Goal: Information Seeking & Learning: Find specific fact

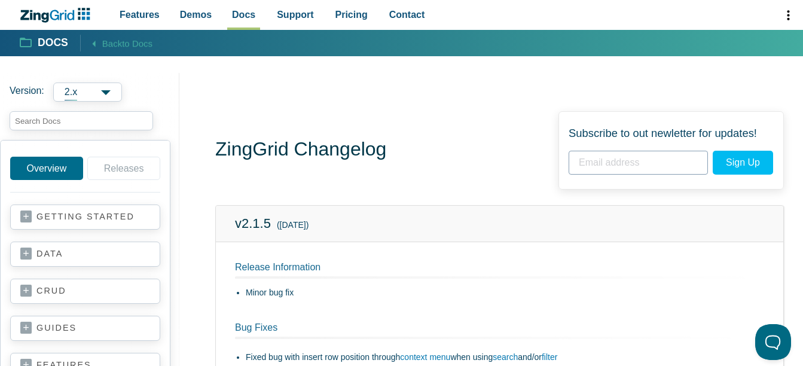
click at [421, 155] on div "ZingGrid Changelog Subscribe to out newletter for updates! Sign Up Subscribed!" at bounding box center [499, 150] width 568 height 78
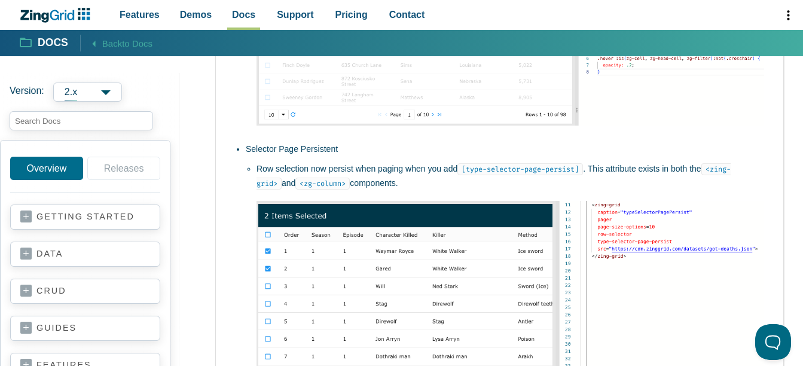
scroll to position [2478, 0]
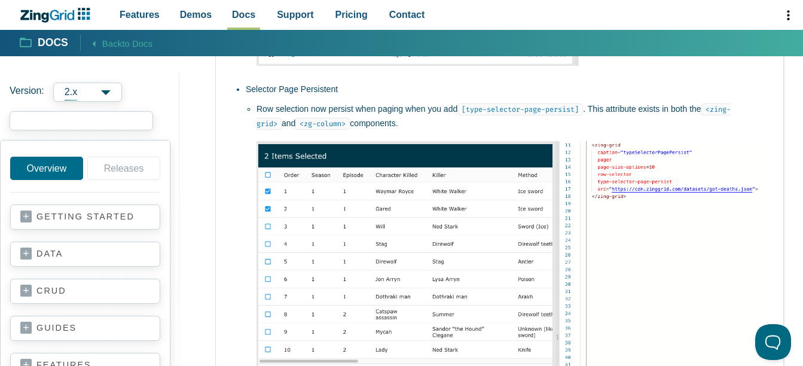
click at [43, 123] on input "search input" at bounding box center [81, 120] width 143 height 19
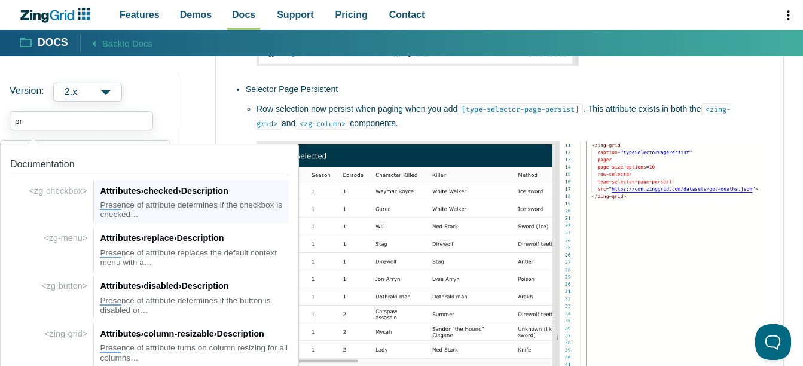
type input "p"
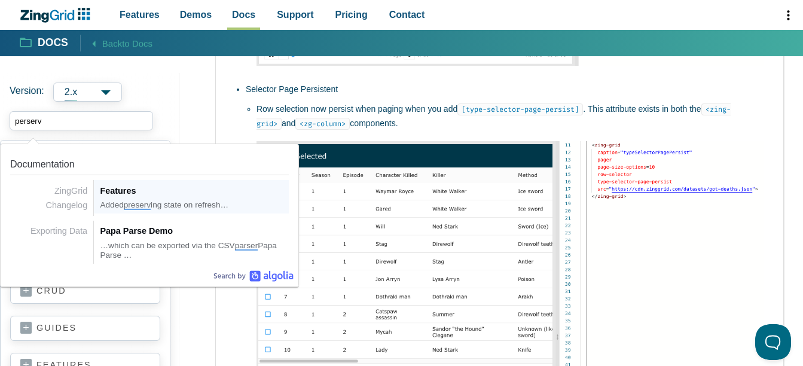
type input "perserve"
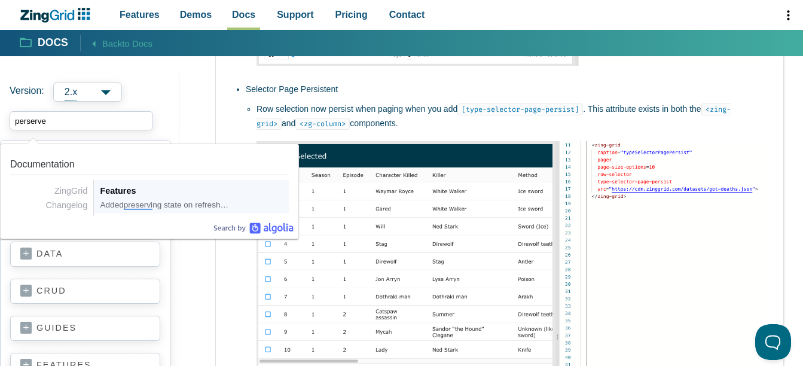
click at [178, 191] on div "Features" at bounding box center [194, 190] width 189 height 14
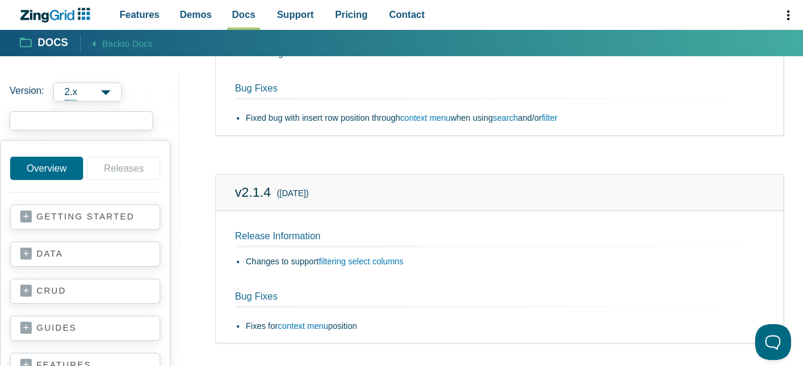
click at [62, 121] on input "search input" at bounding box center [81, 120] width 143 height 19
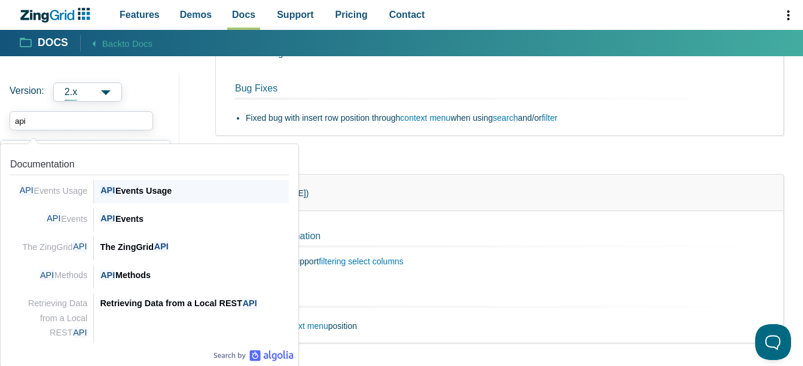
click at [158, 187] on div "API Events Usage" at bounding box center [194, 190] width 189 height 14
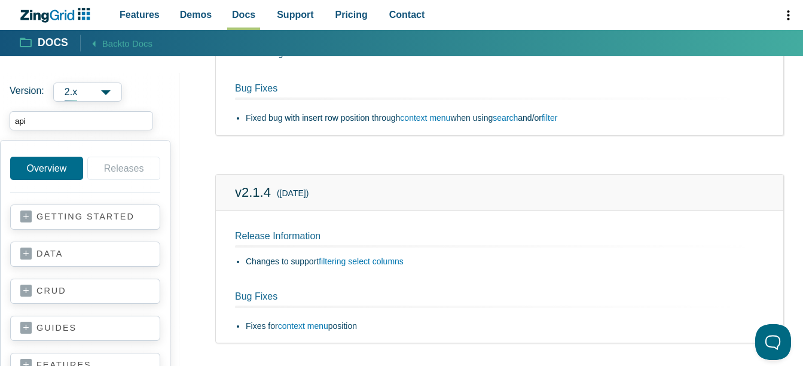
type input "api"
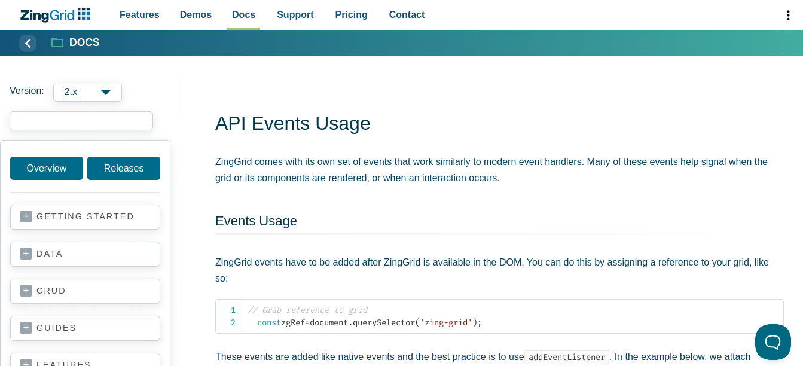
click at [128, 121] on input "search input" at bounding box center [81, 120] width 143 height 19
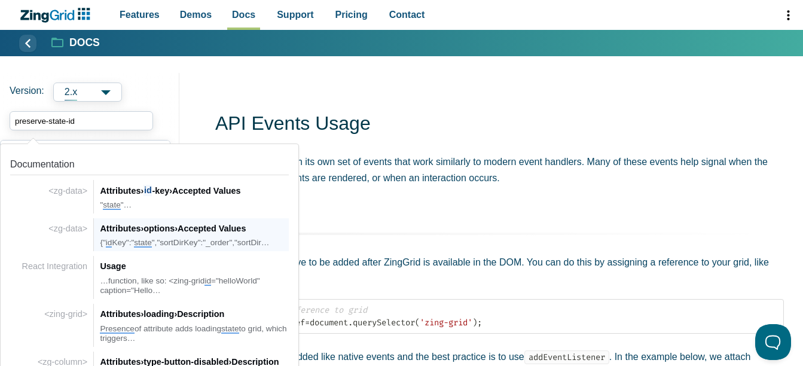
click at [204, 235] on div "Attributes › options › Accepted Values" at bounding box center [194, 228] width 189 height 14
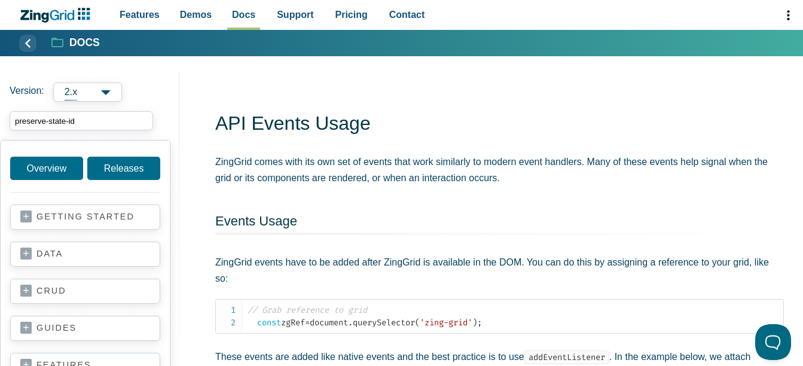
type input "preserve-state-id"
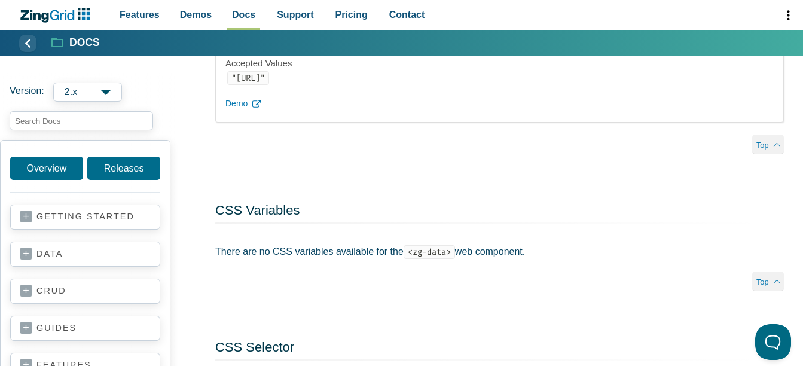
scroll to position [2634, 0]
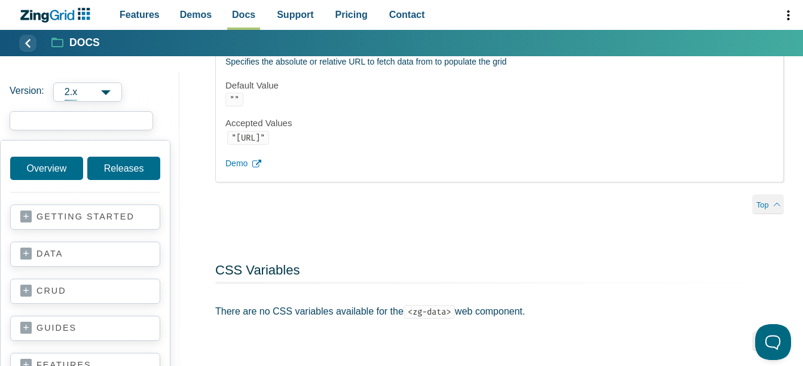
click at [66, 118] on input "search input" at bounding box center [81, 120] width 143 height 19
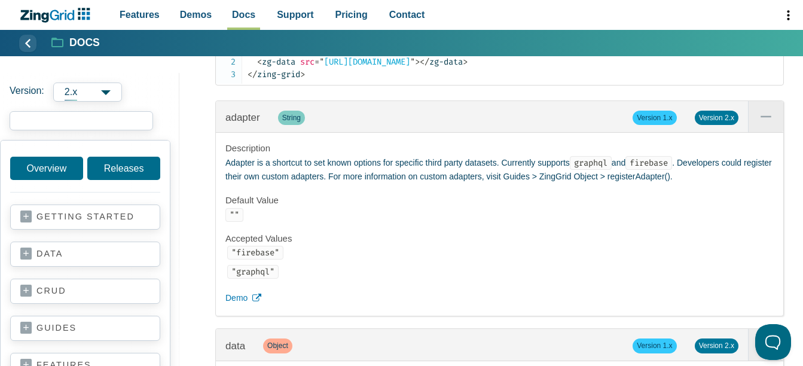
scroll to position [1438, 0]
